Goal: Complete application form: Complete application form

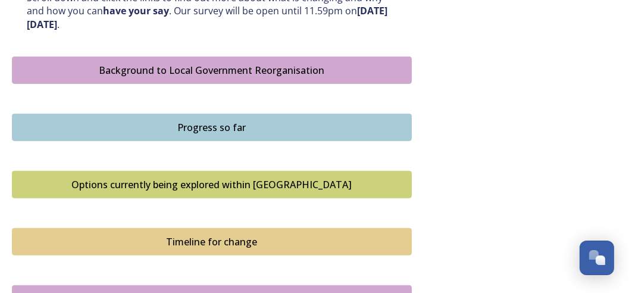
scroll to position [656, 0]
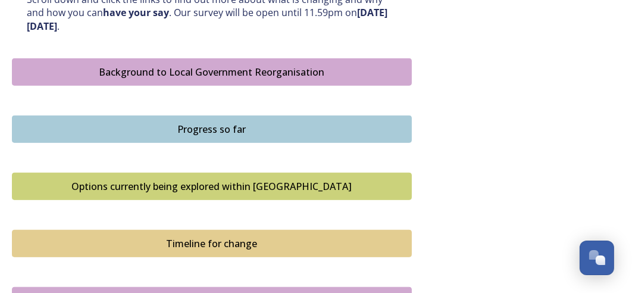
click at [317, 76] on div "Background to Local Government Reorganisation" at bounding box center [211, 72] width 387 height 14
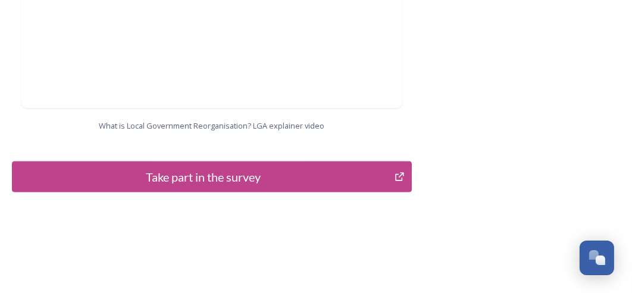
scroll to position [1458, 0]
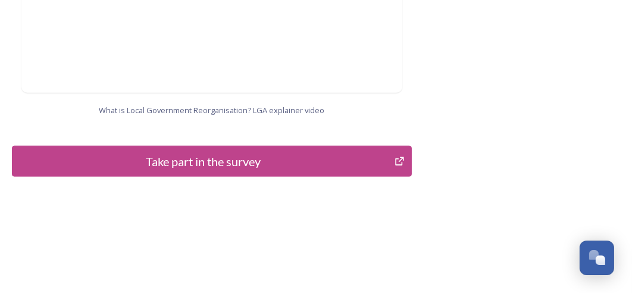
click at [402, 155] on icon "Take part in the survey" at bounding box center [399, 161] width 11 height 12
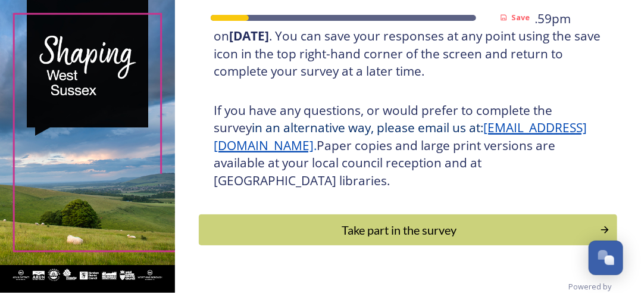
scroll to position [283, 0]
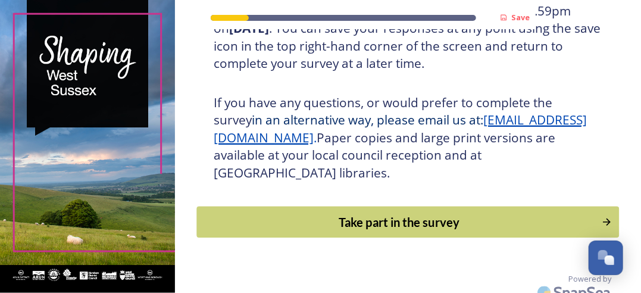
click at [417, 221] on div "Take part in the survey" at bounding box center [400, 222] width 392 height 18
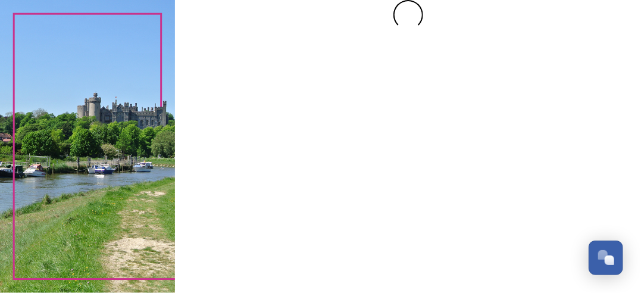
scroll to position [0, 0]
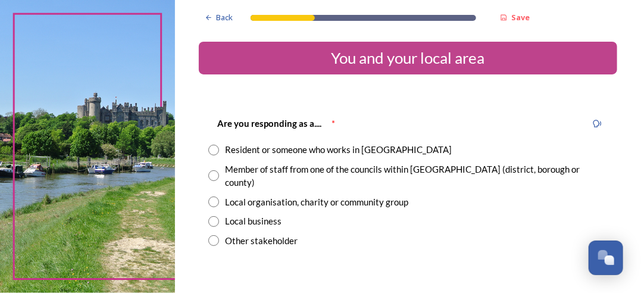
click at [213, 148] on input "radio" at bounding box center [213, 150] width 11 height 11
radio input "true"
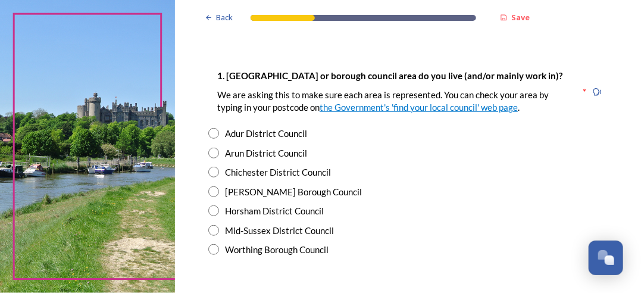
scroll to position [241, 0]
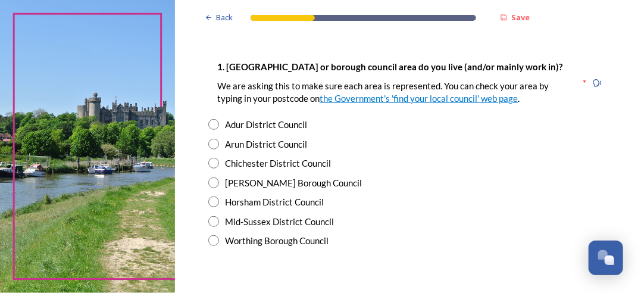
click at [213, 196] on input "radio" at bounding box center [213, 201] width 11 height 11
radio input "true"
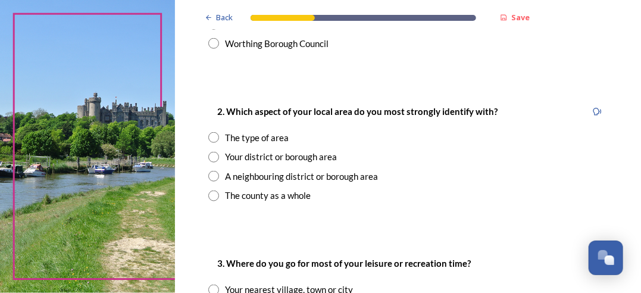
scroll to position [443, 0]
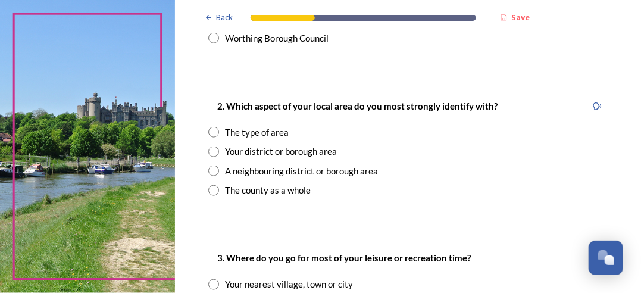
click at [451, 183] on div "The county as a whole" at bounding box center [407, 190] width 399 height 14
radio input "true"
click at [213, 146] on input "radio" at bounding box center [213, 151] width 11 height 11
radio input "true"
click at [214, 185] on input "radio" at bounding box center [213, 190] width 11 height 11
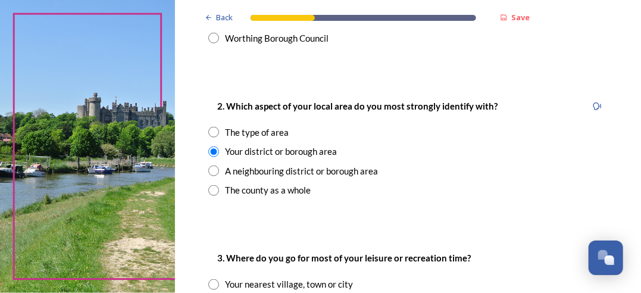
radio input "true"
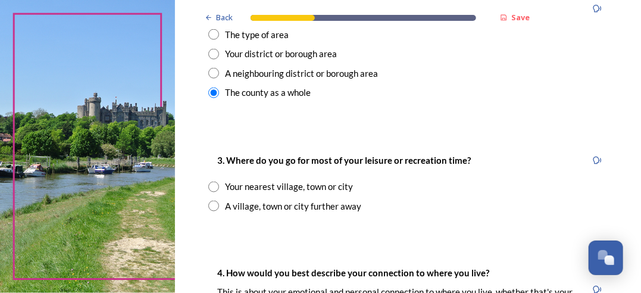
scroll to position [564, 0]
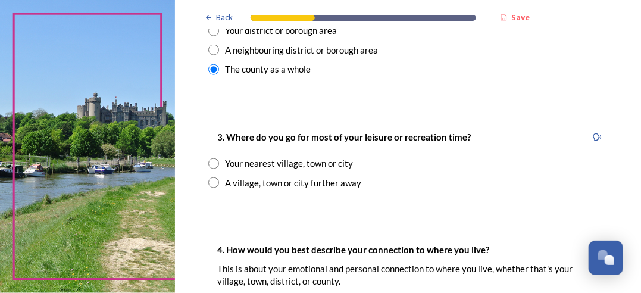
click at [214, 158] on input "radio" at bounding box center [213, 163] width 11 height 11
radio input "true"
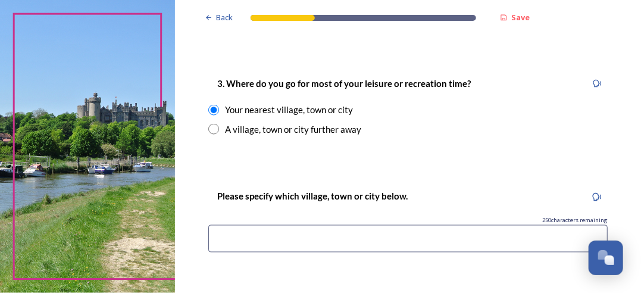
scroll to position [637, 0]
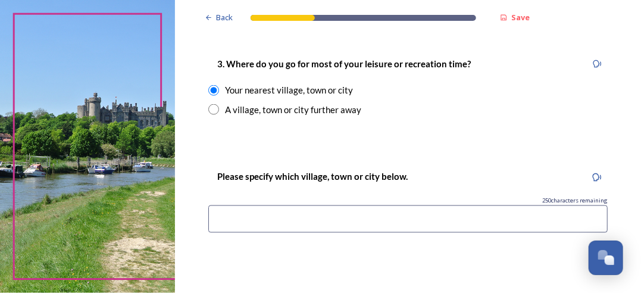
click at [256, 205] on input at bounding box center [407, 218] width 399 height 27
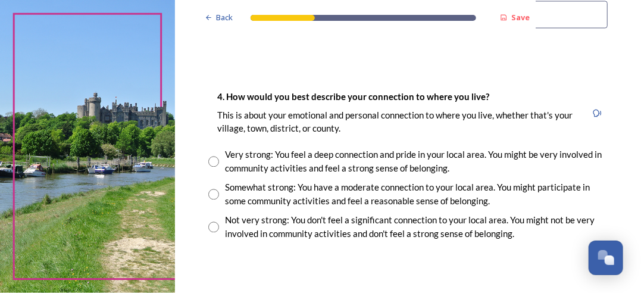
scroll to position [846, 0]
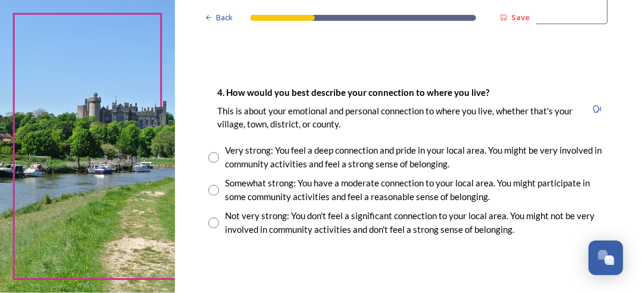
type input "Billingshurst"
click at [209, 152] on input "radio" at bounding box center [213, 157] width 11 height 11
radio input "true"
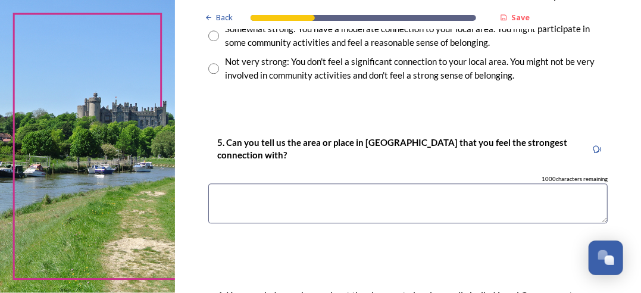
scroll to position [1003, 0]
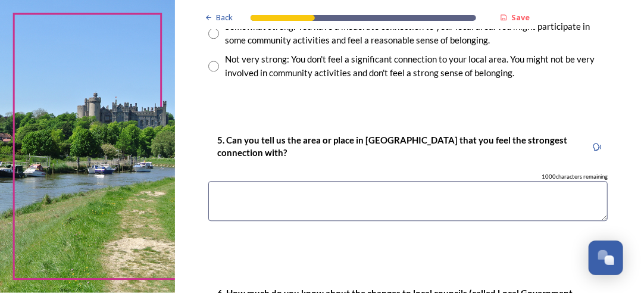
click at [242, 181] on textarea at bounding box center [407, 201] width 399 height 40
click at [221, 181] on textarea "I sipport business" at bounding box center [407, 201] width 399 height 40
click at [287, 181] on textarea "I support business" at bounding box center [407, 201] width 399 height 40
type textarea "I support business"
click at [302, 181] on textarea "I support business" at bounding box center [407, 201] width 399 height 40
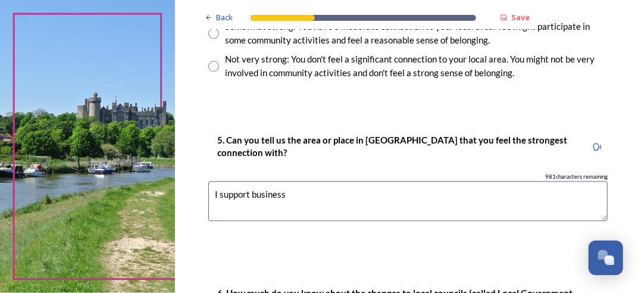
click at [302, 181] on textarea "I support business" at bounding box center [407, 201] width 399 height 40
drag, startPoint x: 236, startPoint y: 178, endPoint x: 205, endPoint y: 178, distance: 30.9
click at [205, 178] on div "5. Can you tell us the area or place in [GEOGRAPHIC_DATA] that you feel the str…" at bounding box center [408, 182] width 418 height 123
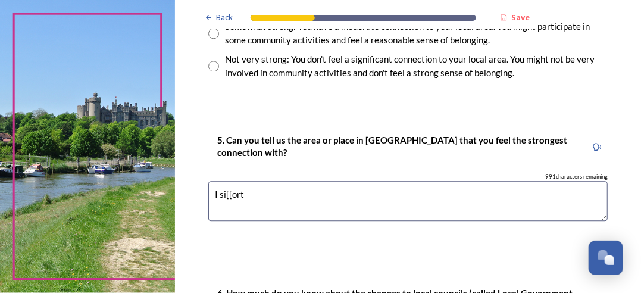
drag, startPoint x: 256, startPoint y: 182, endPoint x: 204, endPoint y: 182, distance: 52.4
click at [204, 182] on div "5. Can you tell us the area or place in [GEOGRAPHIC_DATA] that you feel the str…" at bounding box center [408, 182] width 418 height 123
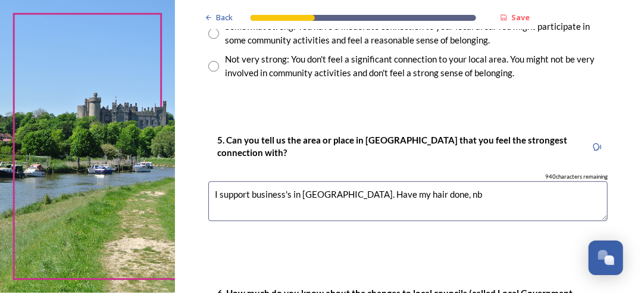
drag, startPoint x: 429, startPoint y: 177, endPoint x: 447, endPoint y: 180, distance: 18.0
click at [447, 181] on textarea "I support business's in [GEOGRAPHIC_DATA]. Have my hair done, nb" at bounding box center [407, 201] width 399 height 40
drag, startPoint x: 431, startPoint y: 180, endPoint x: 449, endPoint y: 180, distance: 18.5
click at [449, 181] on textarea "I support business's in [GEOGRAPHIC_DATA]. Have my hair done, nb" at bounding box center [407, 201] width 399 height 40
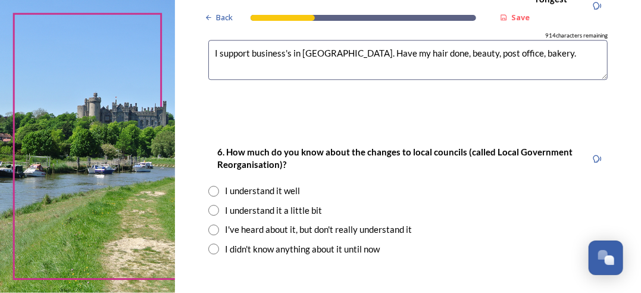
scroll to position [1159, 0]
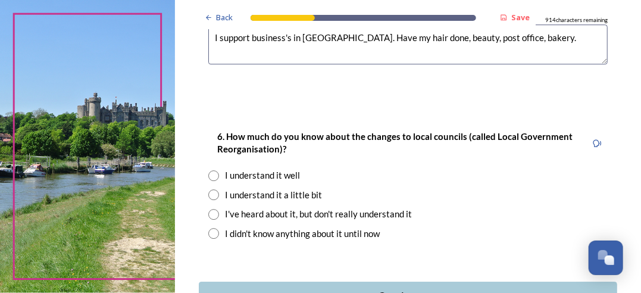
type textarea "I support business's in [GEOGRAPHIC_DATA]. Have my hair done, beauty, post offi…"
click at [214, 189] on input "radio" at bounding box center [213, 194] width 11 height 11
radio input "true"
click at [406, 288] on div "Continue" at bounding box center [400, 296] width 393 height 16
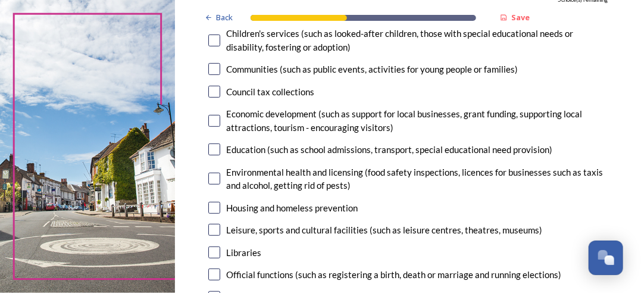
scroll to position [201, 0]
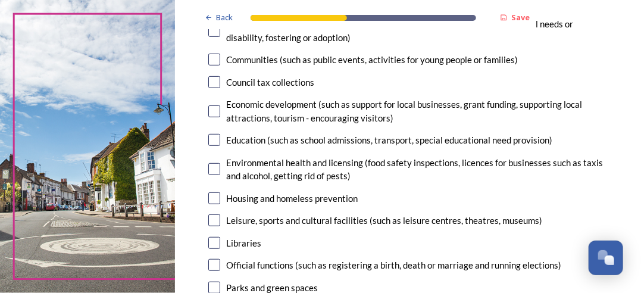
click at [215, 83] on input "checkbox" at bounding box center [214, 82] width 12 height 12
checkbox input "true"
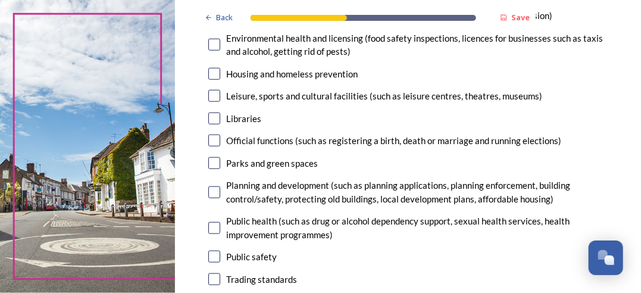
scroll to position [347, 0]
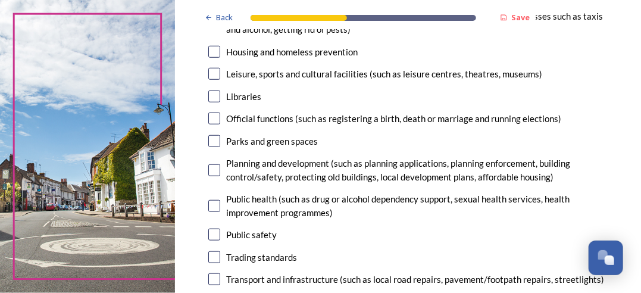
click at [212, 140] on input "checkbox" at bounding box center [214, 141] width 12 height 12
checkbox input "true"
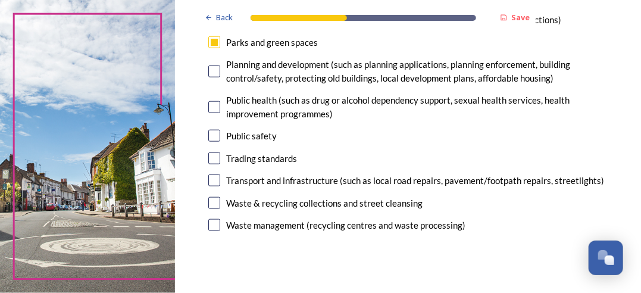
scroll to position [447, 0]
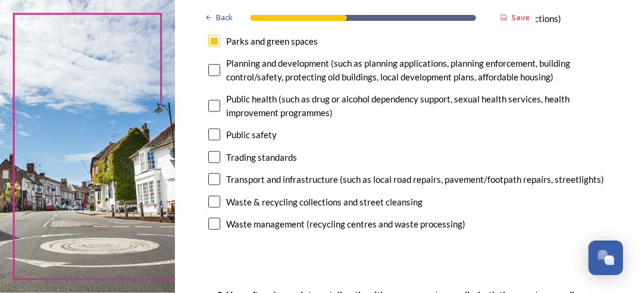
click at [217, 135] on input "checkbox" at bounding box center [214, 135] width 12 height 12
checkbox input "true"
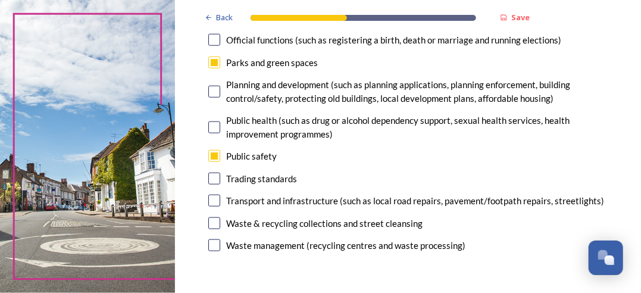
scroll to position [436, 0]
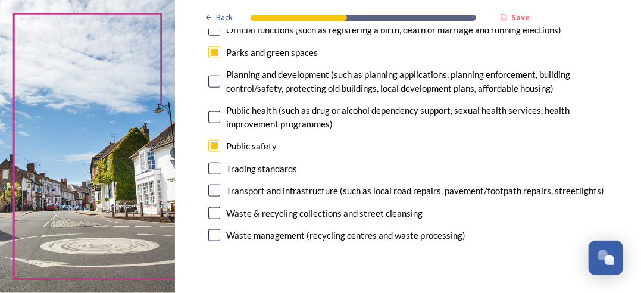
click at [215, 212] on input "checkbox" at bounding box center [214, 213] width 12 height 12
checkbox input "true"
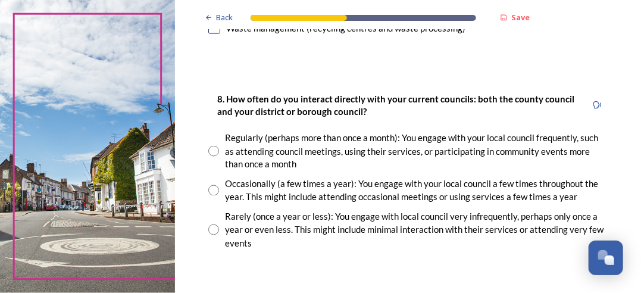
scroll to position [664, 0]
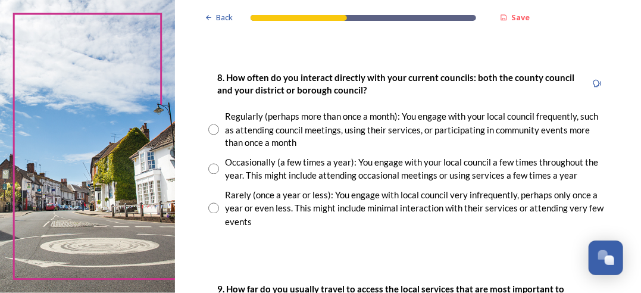
click at [213, 209] on input "radio" at bounding box center [213, 208] width 11 height 11
radio input "true"
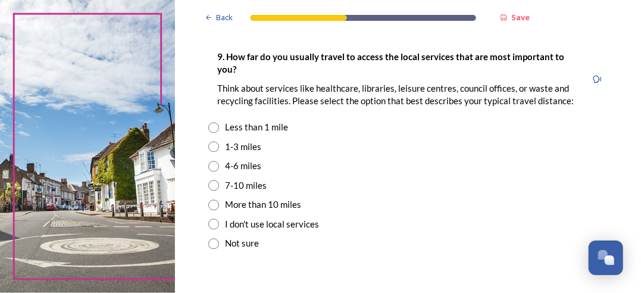
scroll to position [905, 0]
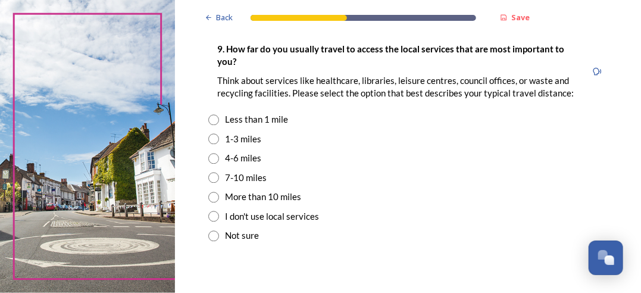
click at [210, 139] on input "radio" at bounding box center [213, 138] width 11 height 11
radio input "true"
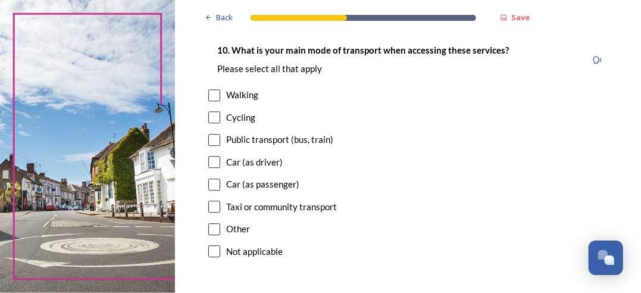
scroll to position [1161, 0]
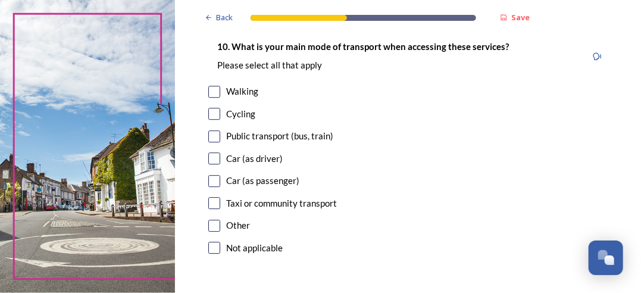
click at [214, 158] on input "checkbox" at bounding box center [214, 158] width 12 height 12
checkbox input "true"
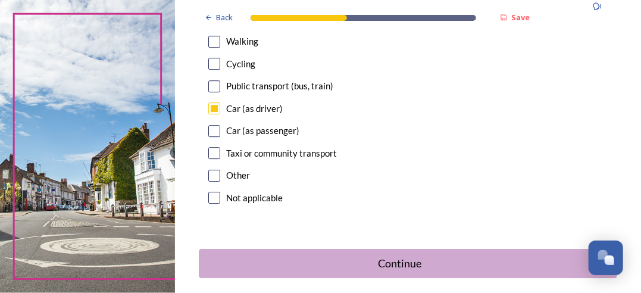
scroll to position [1264, 0]
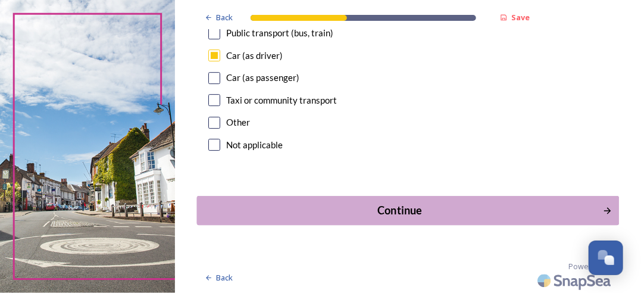
click at [407, 210] on div "Continue" at bounding box center [400, 210] width 393 height 16
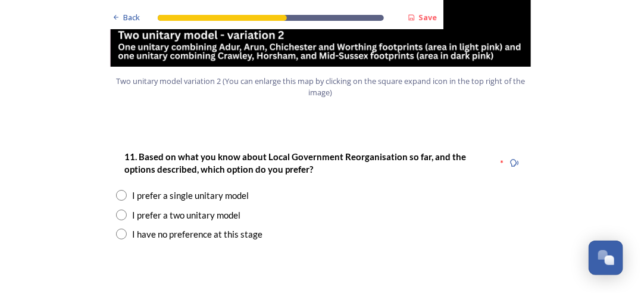
scroll to position [1525, 0]
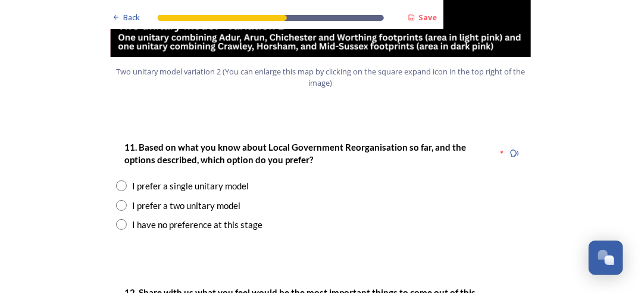
click at [117, 200] on input "radio" at bounding box center [121, 205] width 11 height 11
radio input "true"
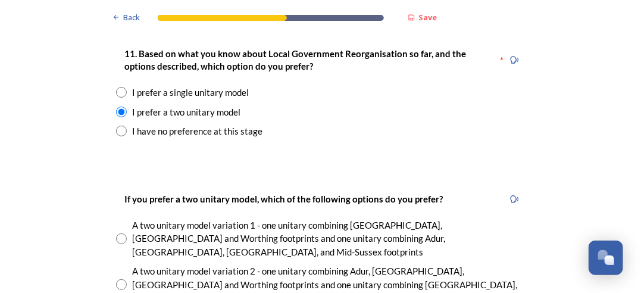
scroll to position [1634, 0]
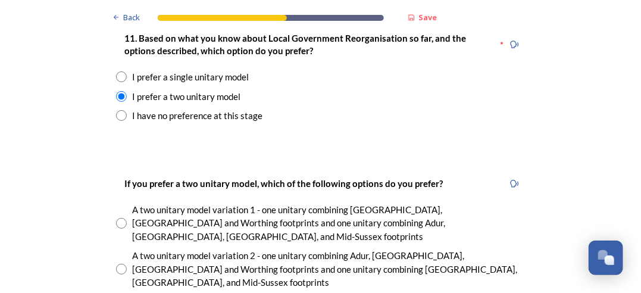
click at [118, 264] on input "radio" at bounding box center [121, 269] width 11 height 11
radio input "true"
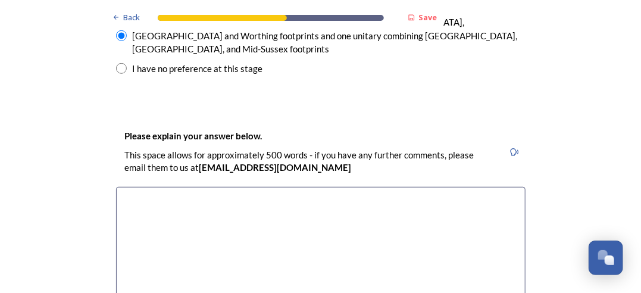
scroll to position [1878, 0]
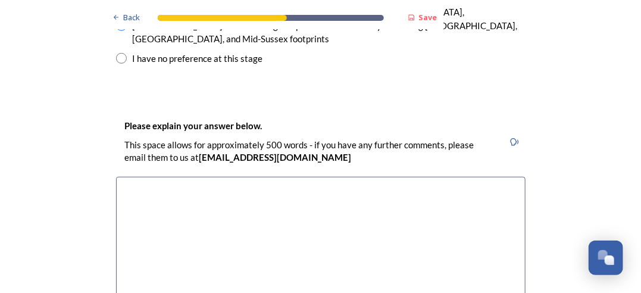
click at [153, 177] on textarea at bounding box center [320, 244] width 409 height 134
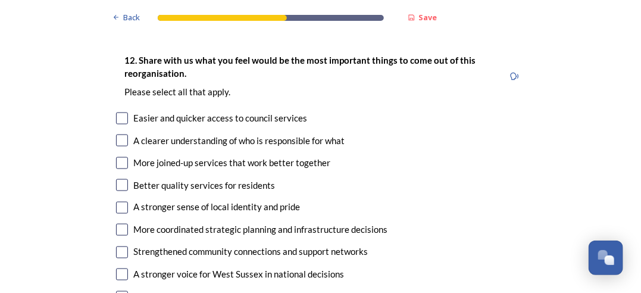
scroll to position [2205, 0]
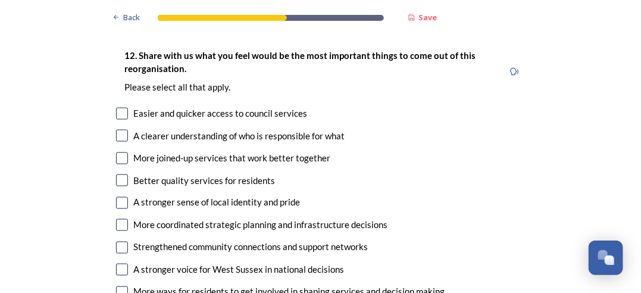
type textarea "I would have preferred another choice Arun, [GEOGRAPHIC_DATA], [GEOGRAPHIC_DATA…"
click at [121, 130] on input "checkbox" at bounding box center [122, 136] width 12 height 12
checkbox input "true"
click at [118, 174] on input "checkbox" at bounding box center [122, 180] width 12 height 12
checkbox input "true"
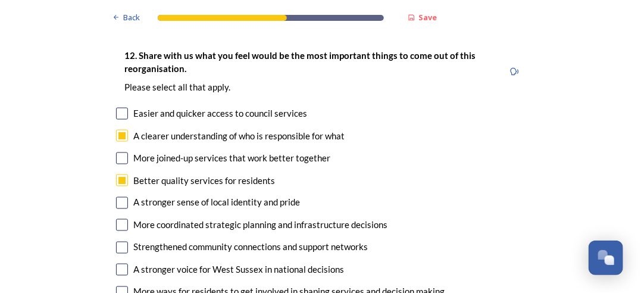
click at [116, 197] on input "checkbox" at bounding box center [122, 203] width 12 height 12
checkbox input "true"
click at [117, 264] on input "checkbox" at bounding box center [122, 270] width 12 height 12
checkbox input "true"
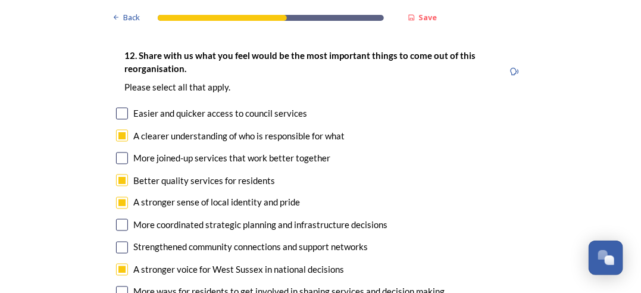
checkbox input "true"
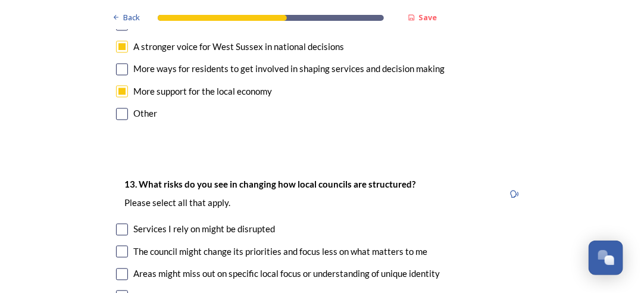
scroll to position [2500, 0]
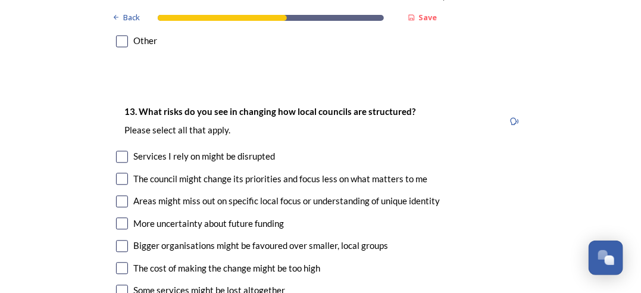
click at [118, 173] on input "checkbox" at bounding box center [122, 179] width 12 height 12
checkbox input "true"
click at [118, 195] on input "checkbox" at bounding box center [122, 201] width 12 height 12
checkbox input "true"
click at [118, 240] on input "checkbox" at bounding box center [122, 246] width 12 height 12
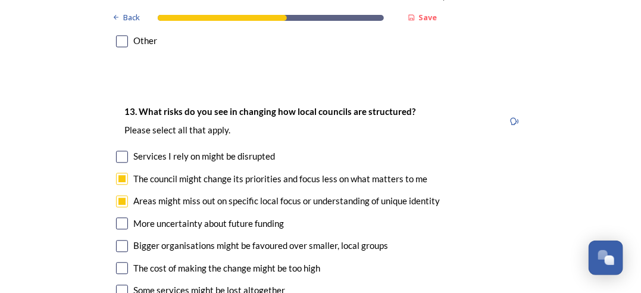
checkbox input "true"
click at [119, 284] on input "checkbox" at bounding box center [122, 290] width 12 height 12
checkbox input "true"
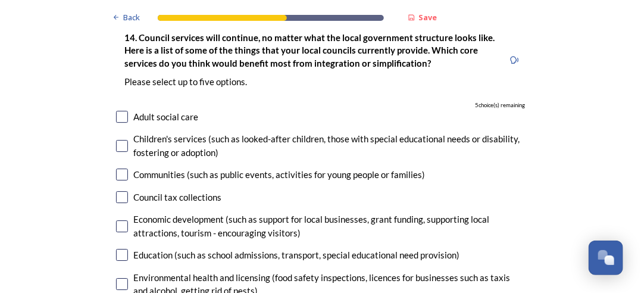
scroll to position [2879, 0]
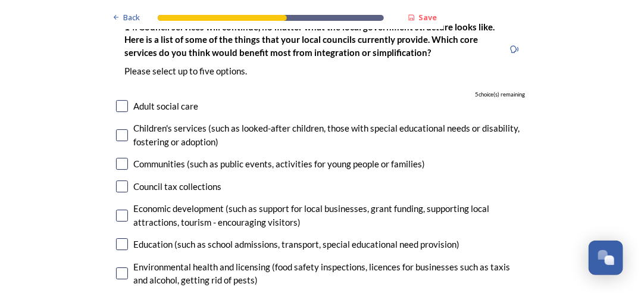
click at [118, 180] on input "checkbox" at bounding box center [122, 186] width 12 height 12
checkbox input "true"
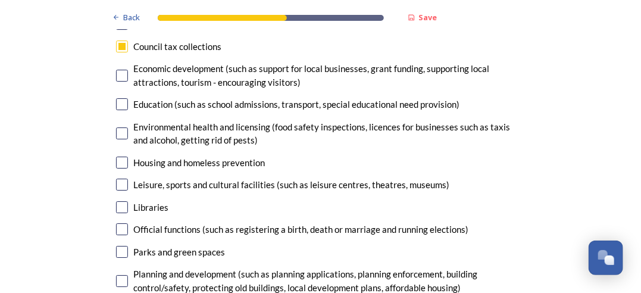
scroll to position [3034, 0]
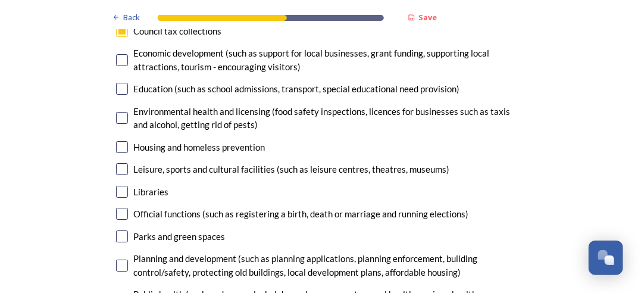
click at [117, 230] on input "checkbox" at bounding box center [122, 236] width 12 height 12
checkbox input "true"
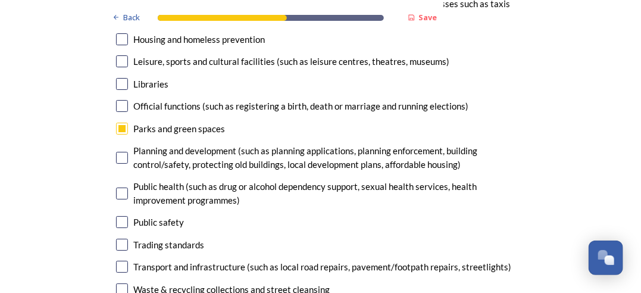
scroll to position [3153, 0]
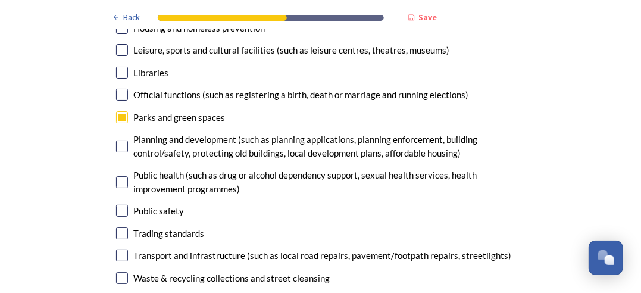
click at [116, 205] on input "checkbox" at bounding box center [122, 211] width 12 height 12
checkbox input "true"
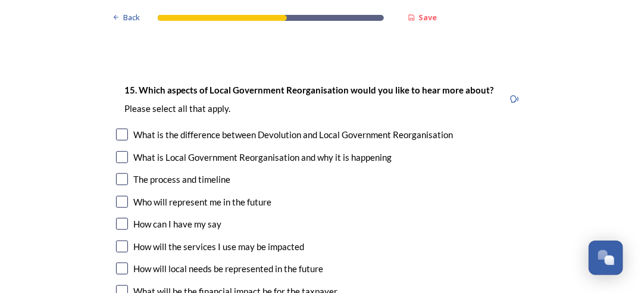
scroll to position [3445, 0]
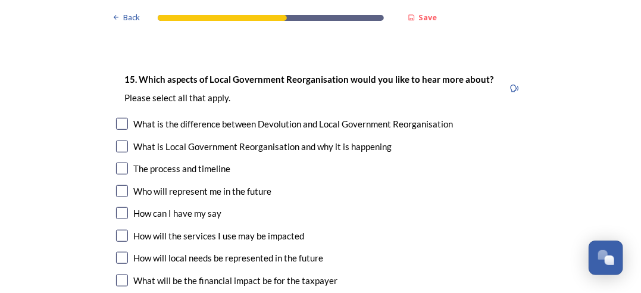
click at [118, 185] on input "checkbox" at bounding box center [122, 191] width 12 height 12
checkbox input "true"
click at [117, 207] on input "checkbox" at bounding box center [122, 213] width 12 height 12
checkbox input "true"
click at [117, 274] on input "checkbox" at bounding box center [122, 280] width 12 height 12
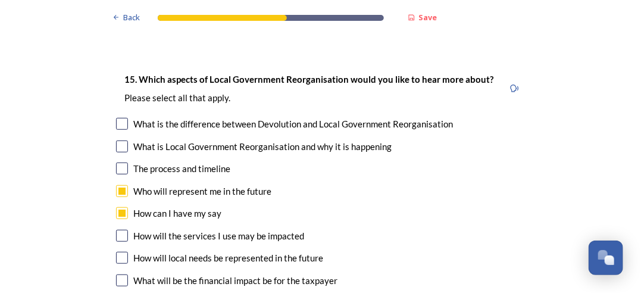
checkbox input "true"
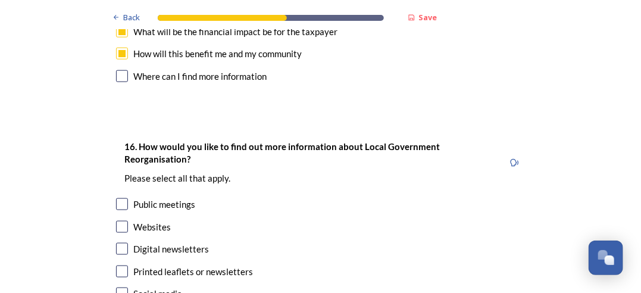
scroll to position [3709, 0]
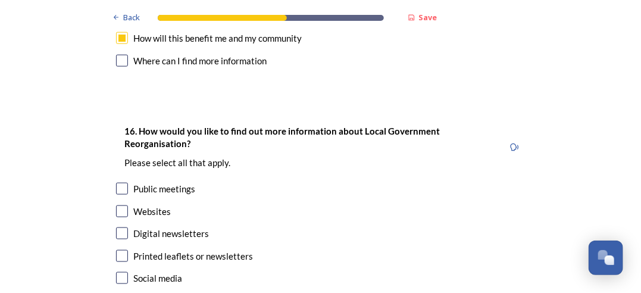
click at [116, 227] on input "checkbox" at bounding box center [122, 233] width 12 height 12
checkbox input "true"
click at [120, 205] on input "checkbox" at bounding box center [122, 211] width 12 height 12
checkbox input "true"
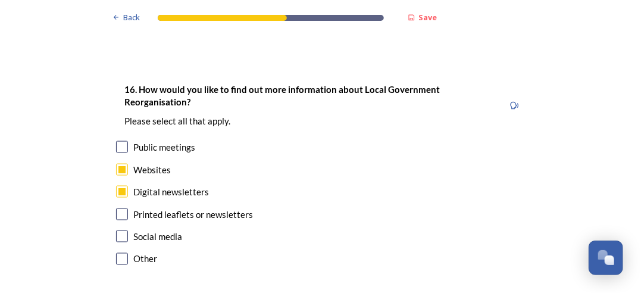
scroll to position [3756, 0]
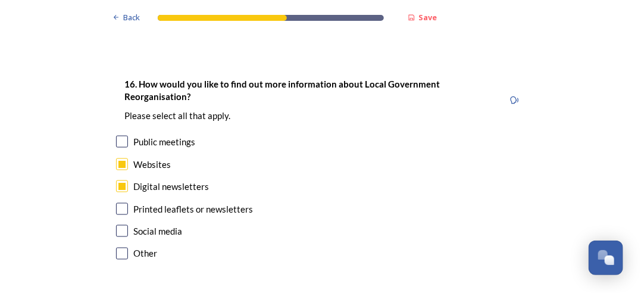
click at [119, 203] on input "checkbox" at bounding box center [122, 209] width 12 height 12
checkbox input "true"
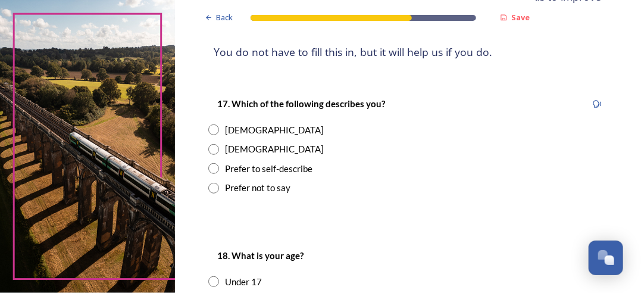
scroll to position [177, 0]
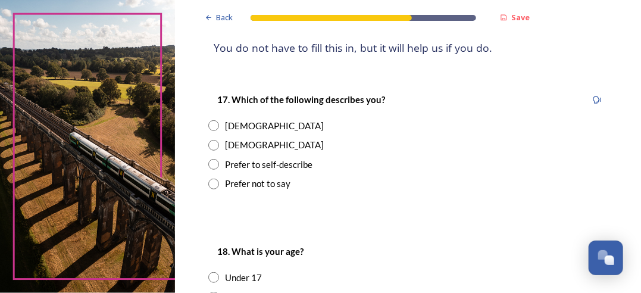
click at [212, 124] on input "radio" at bounding box center [213, 125] width 11 height 11
radio input "true"
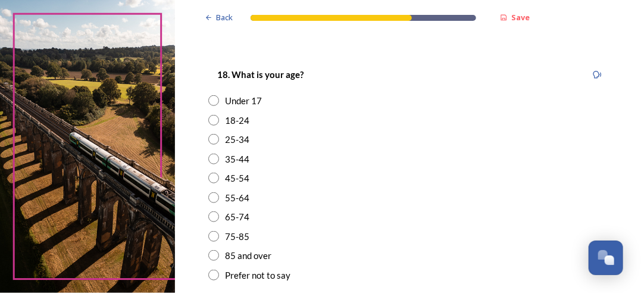
scroll to position [384, 0]
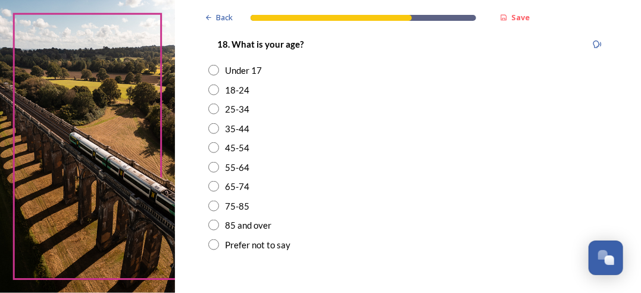
click at [215, 167] on input "radio" at bounding box center [213, 167] width 11 height 11
radio input "true"
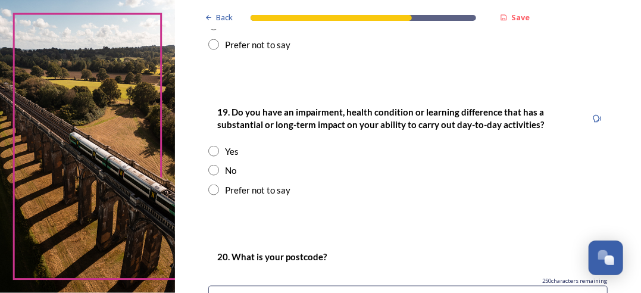
scroll to position [587, 0]
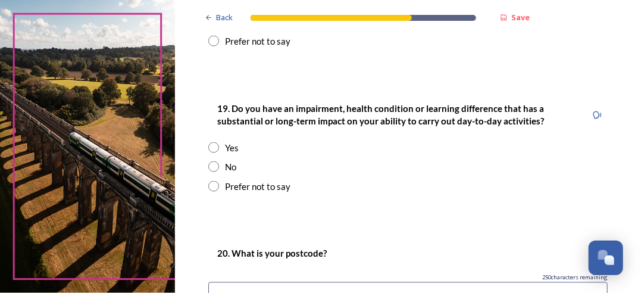
click at [214, 166] on input "radio" at bounding box center [213, 166] width 11 height 11
radio input "true"
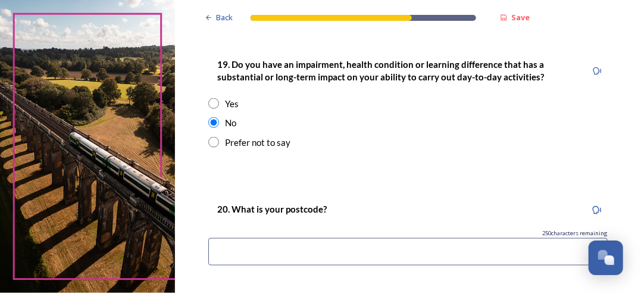
scroll to position [713, 0]
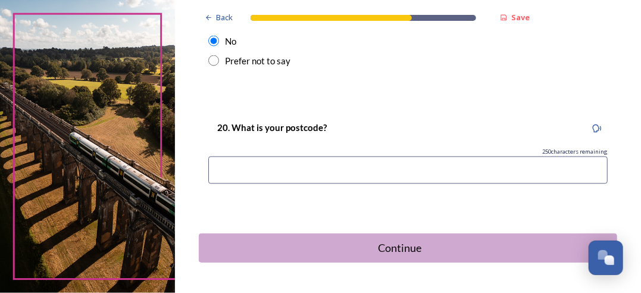
click at [234, 166] on input at bounding box center [407, 170] width 399 height 27
type input "RH14 9PQ"
click at [396, 252] on div "Continue" at bounding box center [400, 248] width 393 height 16
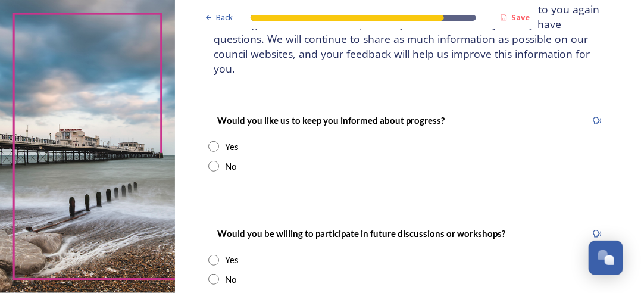
scroll to position [117, 0]
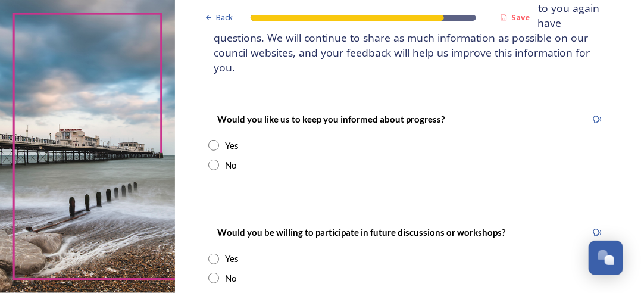
click at [213, 146] on input "radio" at bounding box center [213, 145] width 11 height 11
radio input "true"
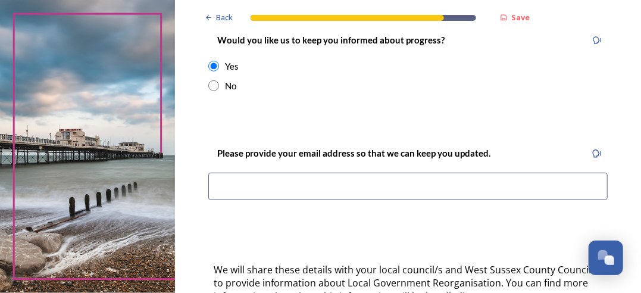
scroll to position [204, 0]
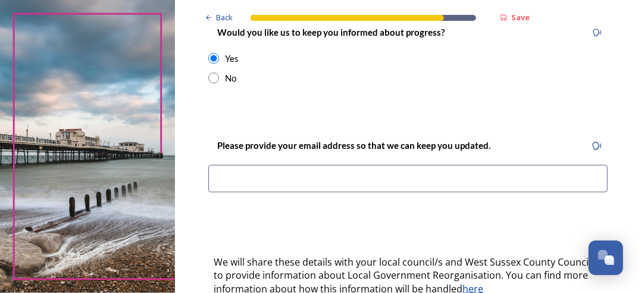
click at [336, 183] on input at bounding box center [407, 178] width 399 height 27
type input "[EMAIL_ADDRESS][DOMAIN_NAME]"
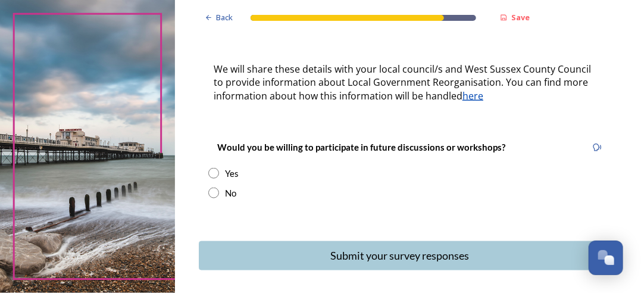
scroll to position [402, 0]
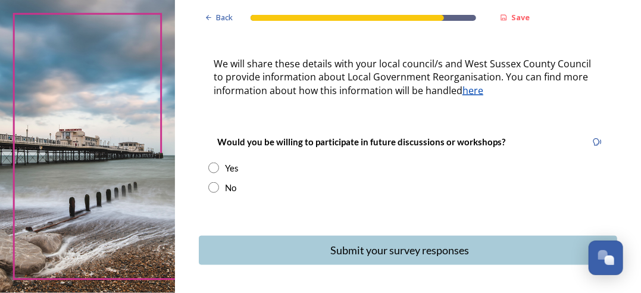
click at [212, 184] on input "radio" at bounding box center [213, 187] width 11 height 11
radio input "true"
click at [410, 251] on div "Submit your survey responses" at bounding box center [400, 250] width 393 height 16
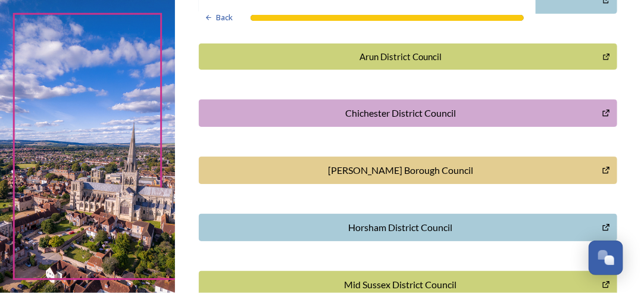
scroll to position [387, 0]
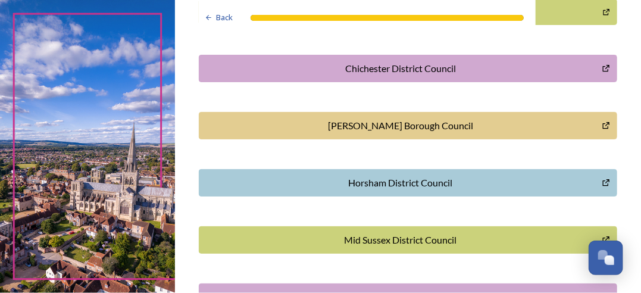
click at [426, 176] on div "Horsham District Council" at bounding box center [400, 183] width 390 height 14
